Goal: Task Accomplishment & Management: Manage account settings

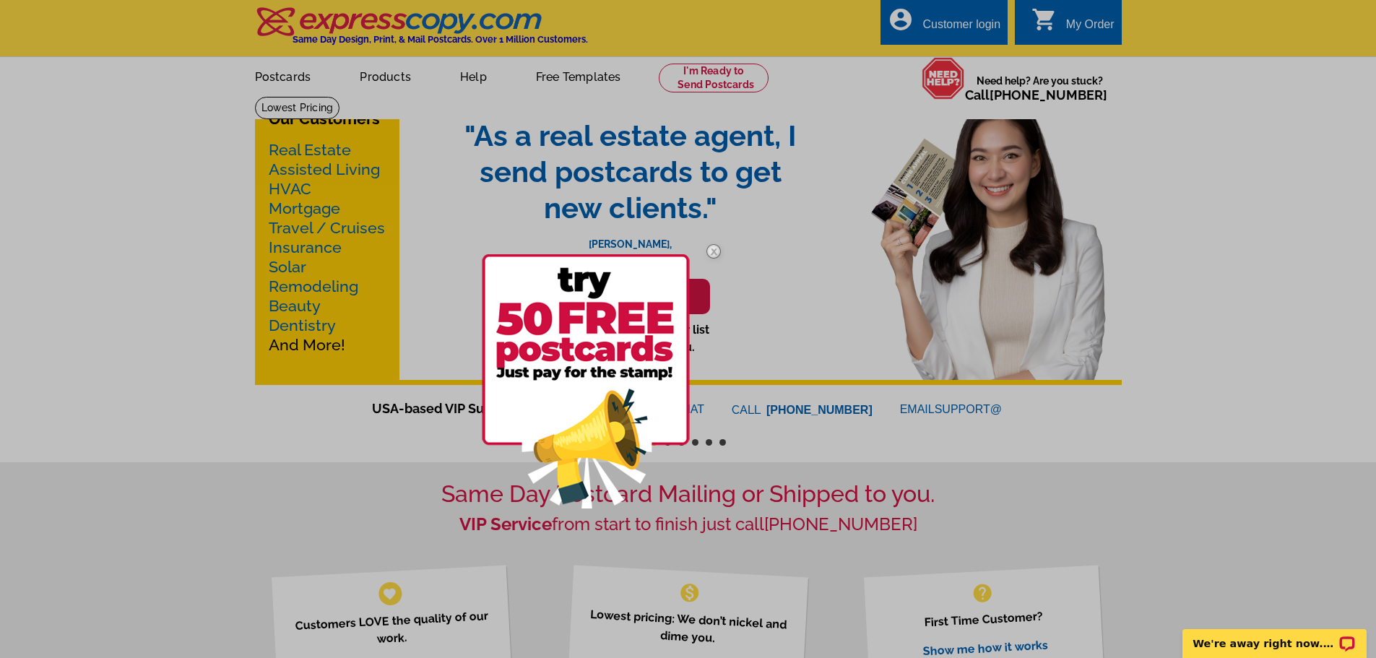
click at [713, 251] on img at bounding box center [714, 251] width 42 height 42
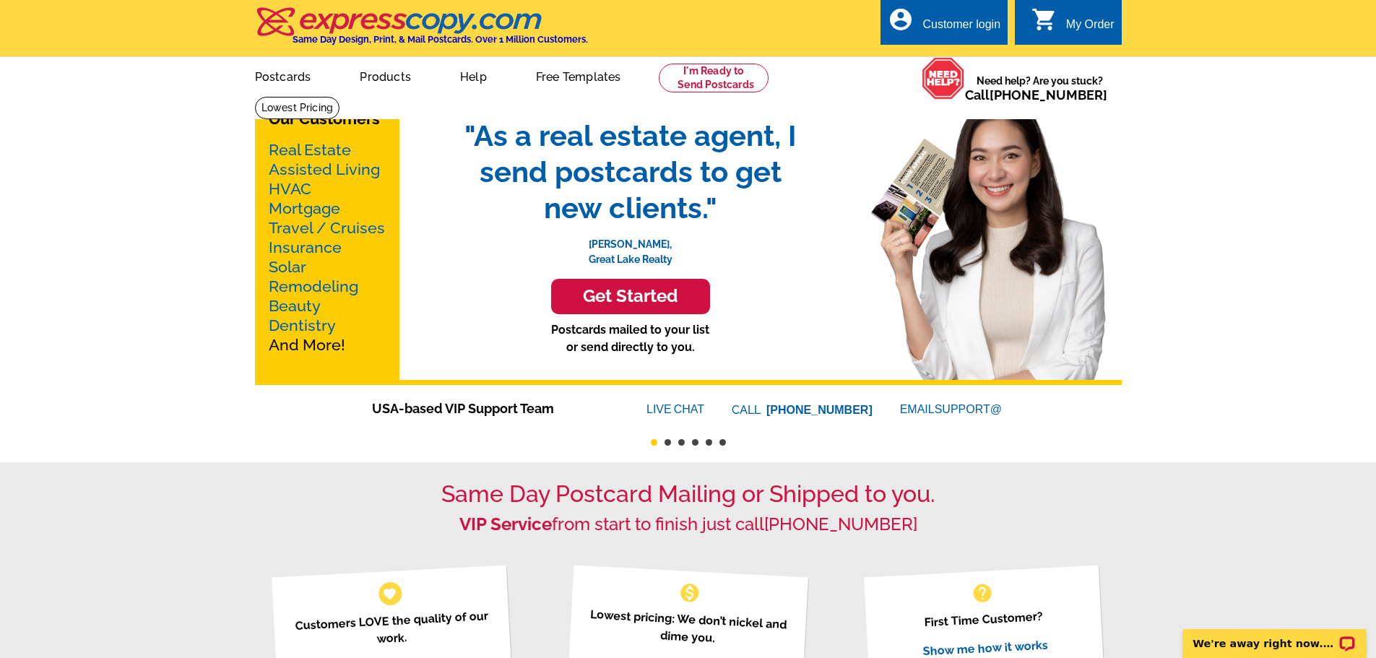
click at [319, 147] on link "Real Estate" at bounding box center [310, 150] width 82 height 18
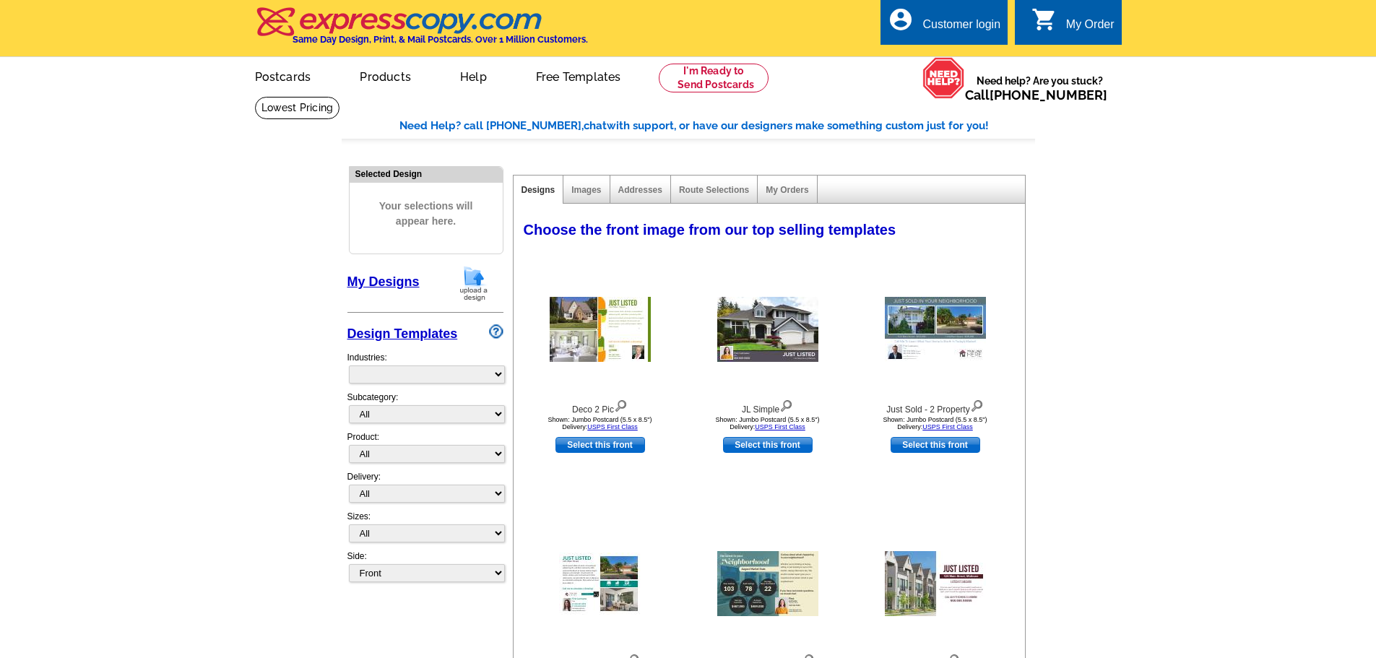
select select "785"
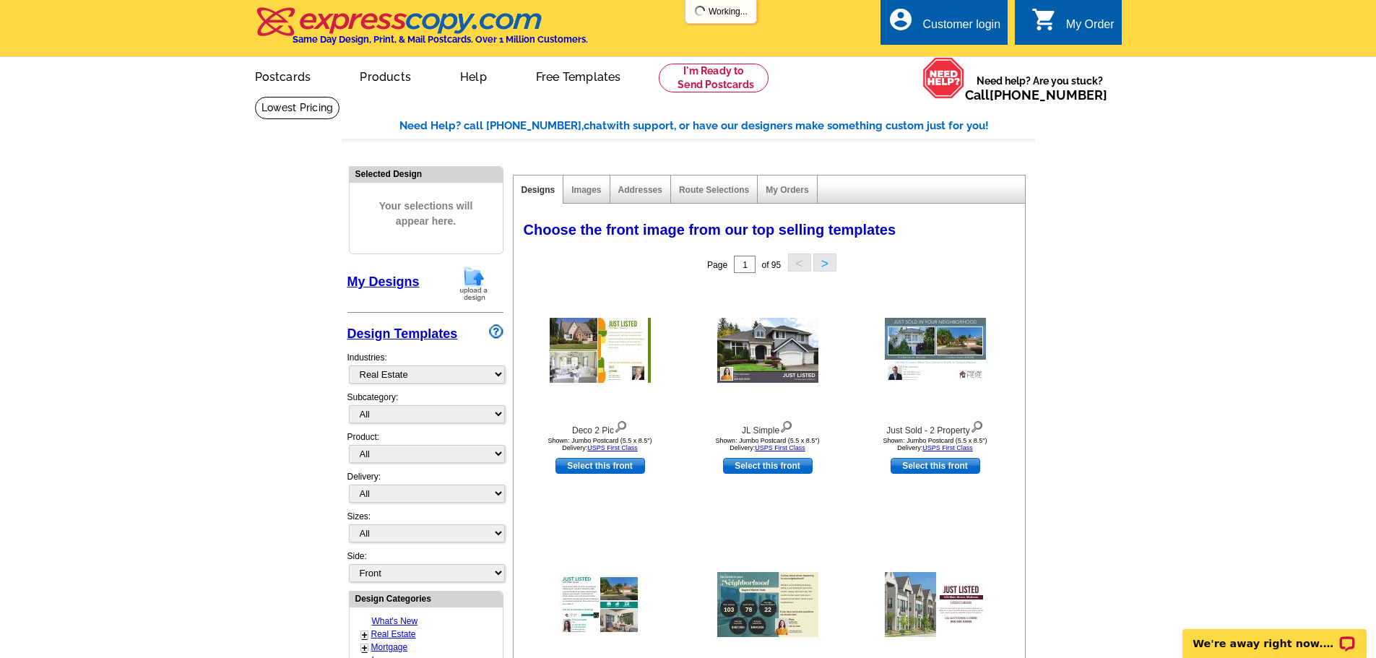
click at [943, 18] on div "Customer login" at bounding box center [961, 28] width 78 height 20
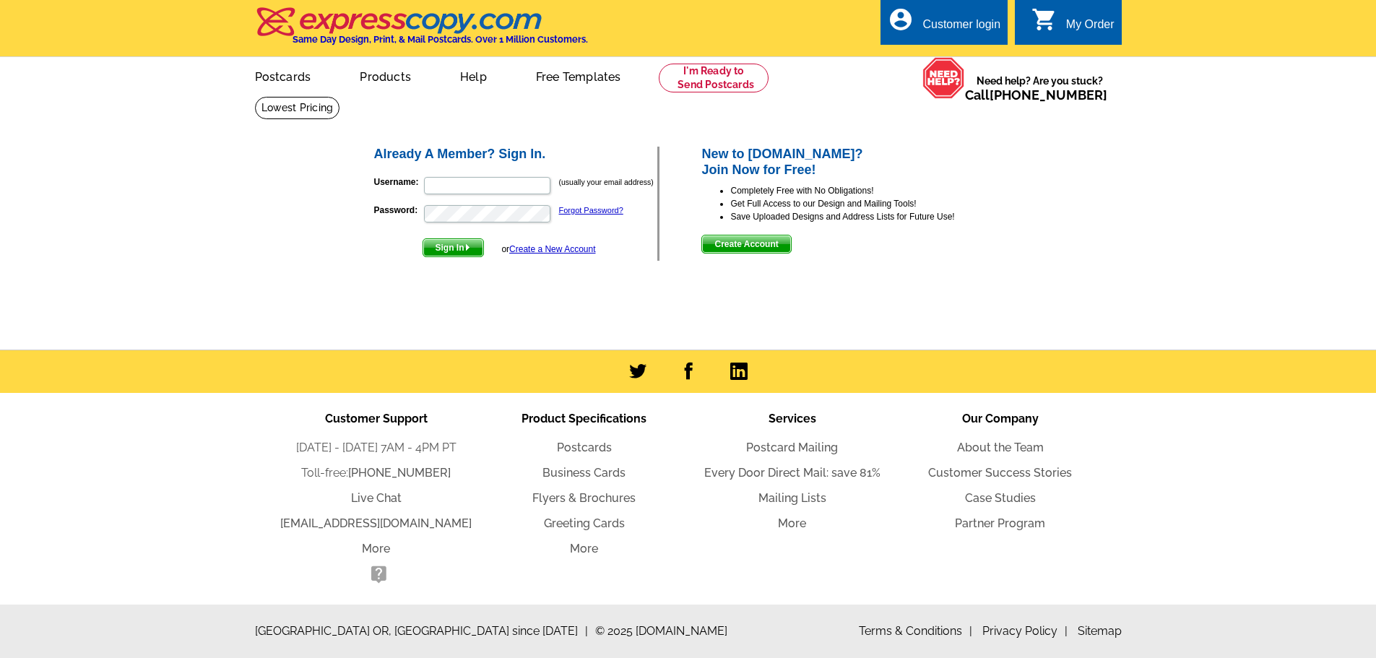
click at [476, 176] on form "Username: (usually your email address) Password: Forgot Password? Sign In or Cr…" at bounding box center [516, 213] width 284 height 88
click at [472, 178] on input "Username:" at bounding box center [487, 185] width 126 height 17
type input "nfrantz111"
click at [423, 238] on button "Sign In" at bounding box center [453, 247] width 61 height 19
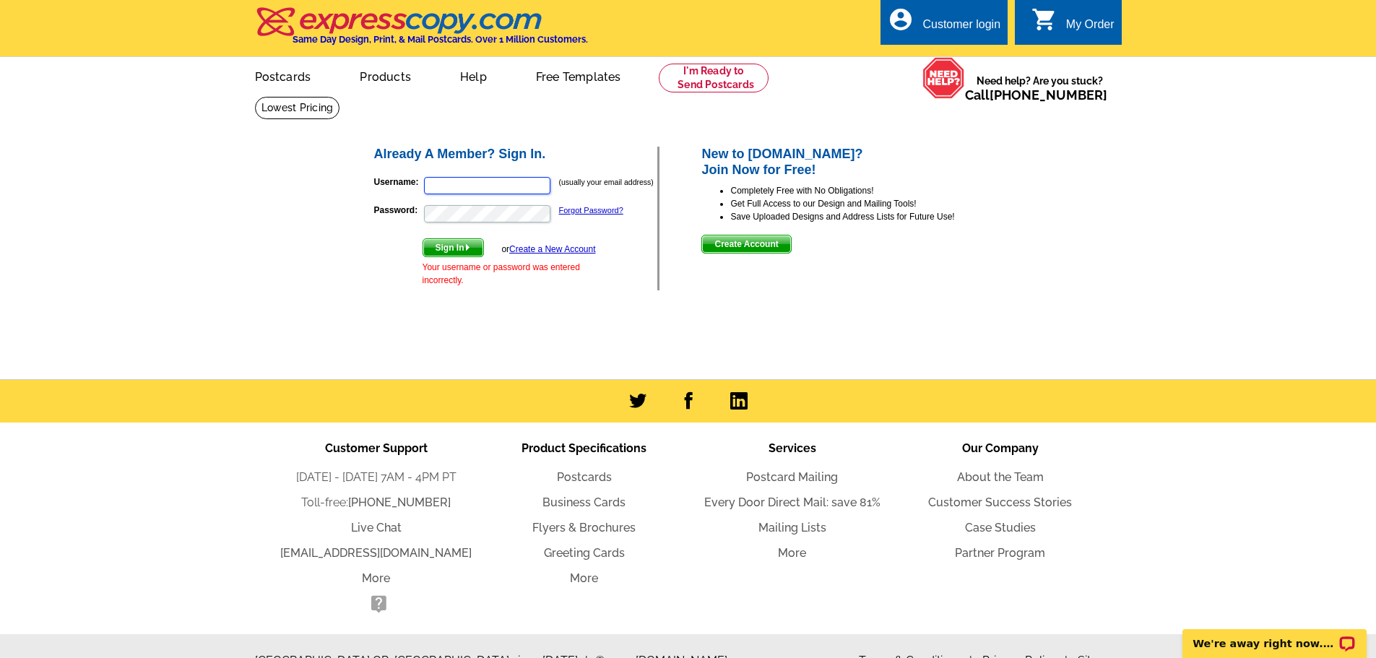
click at [462, 186] on input "Username:" at bounding box center [487, 185] width 126 height 17
type input "nfrantz111"
click at [423, 238] on button "Sign In" at bounding box center [453, 247] width 61 height 19
click at [513, 188] on input "Username:" at bounding box center [487, 185] width 126 height 17
type input "nfrantz111@gmail.com"
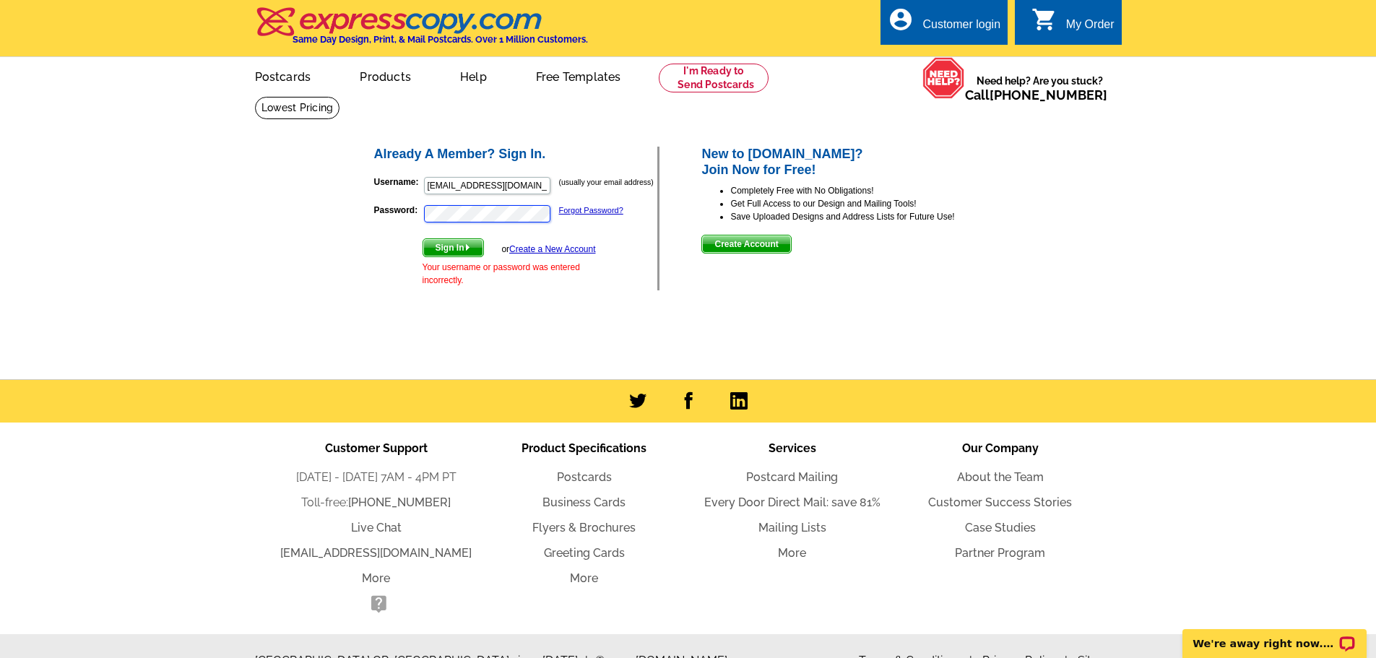
click at [423, 238] on button "Sign In" at bounding box center [453, 247] width 61 height 19
